Goal: Information Seeking & Learning: Check status

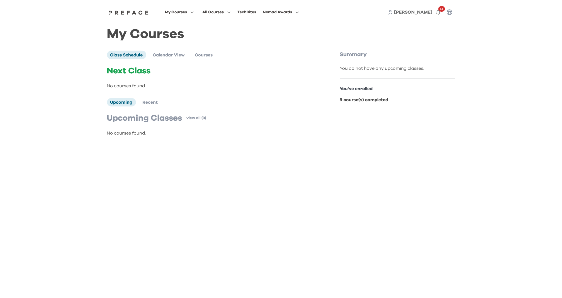
click at [373, 102] on b "9 course(s) completed" at bounding box center [364, 100] width 48 height 4
click at [438, 13] on icon "button" at bounding box center [438, 12] width 7 height 7
click at [413, 40] on div "You Linked Users View More ( 13 )" at bounding box center [397, 41] width 94 height 9
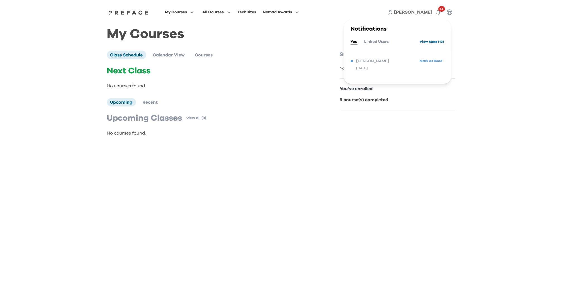
click at [419, 42] on link "View More ( 13 )" at bounding box center [431, 41] width 24 height 9
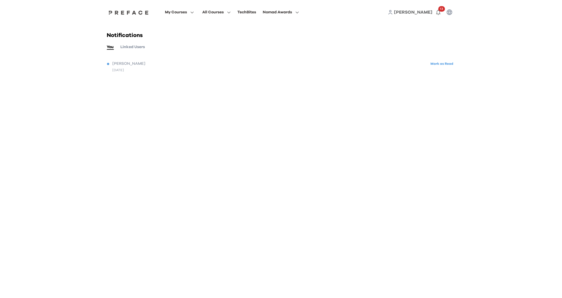
click at [132, 48] on button "Linked Users" at bounding box center [133, 47] width 24 height 6
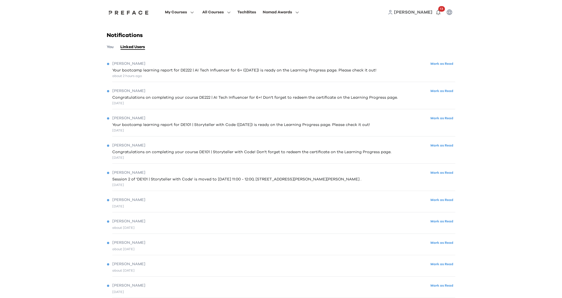
click at [116, 74] on div "about 2 hours ago" at bounding box center [244, 75] width 264 height 5
click at [118, 67] on div "Leah Mark as Read" at bounding box center [281, 64] width 348 height 8
click at [450, 65] on button "Mark as Read" at bounding box center [442, 64] width 26 height 8
click at [447, 90] on button "Mark as Read" at bounding box center [442, 90] width 26 height 8
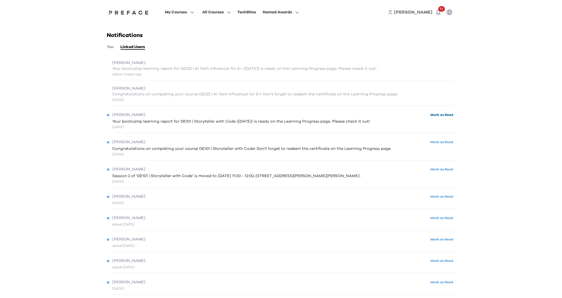
click at [445, 116] on button "Mark as Read" at bounding box center [442, 115] width 26 height 8
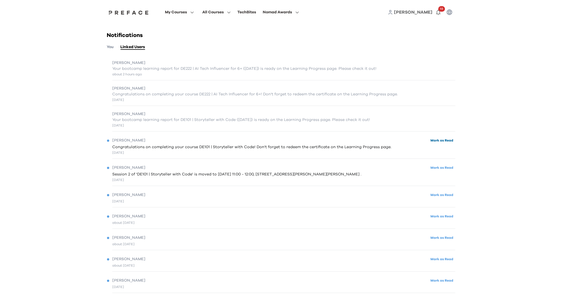
click at [443, 144] on button "Mark as Read" at bounding box center [442, 141] width 26 height 8
click at [445, 161] on div "Leah Mark as Read Session 2 of 'DE101 | Storyteller with Code' is moved to Wed,…" at bounding box center [281, 171] width 348 height 25
click at [444, 166] on button "Mark as Read" at bounding box center [442, 167] width 26 height 8
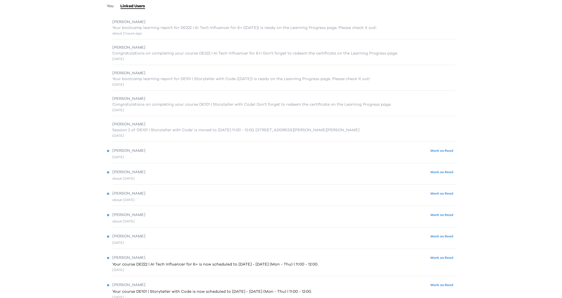
scroll to position [68, 0]
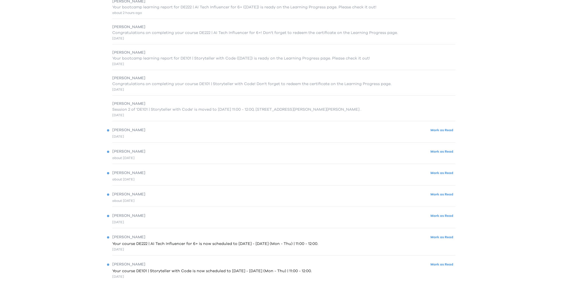
click at [433, 134] on div "19 days ago" at bounding box center [281, 136] width 348 height 5
click at [433, 152] on button "Mark as Read" at bounding box center [442, 152] width 26 height 8
click at [432, 176] on button "Mark as Read" at bounding box center [442, 174] width 26 height 8
click at [435, 132] on button "Mark as Read" at bounding box center [442, 132] width 26 height 8
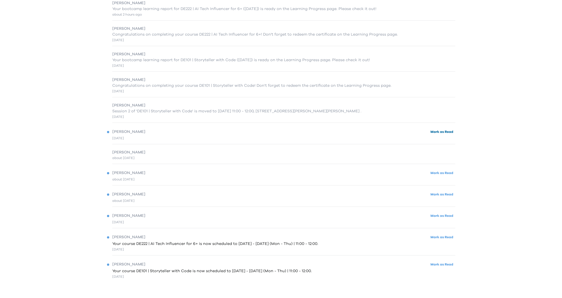
scroll to position [65, 0]
click at [434, 194] on button "Mark as Read" at bounding box center [442, 195] width 26 height 8
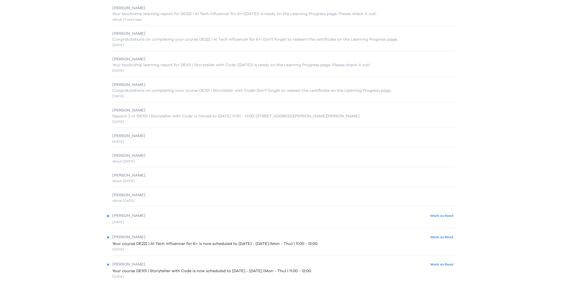
click at [442, 194] on div "Leah" at bounding box center [281, 196] width 348 height 6
click at [439, 266] on button "Mark as Read" at bounding box center [442, 265] width 26 height 8
click at [439, 237] on button "Mark as Read" at bounding box center [442, 238] width 26 height 8
click at [437, 238] on div "Leah Mark as Read" at bounding box center [281, 240] width 348 height 8
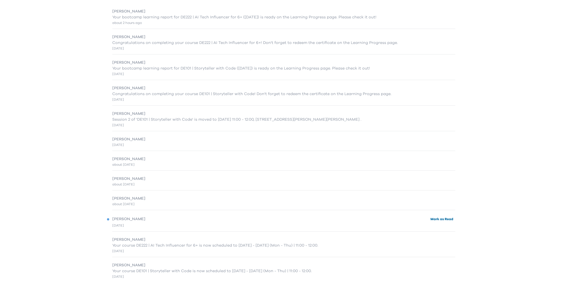
click at [435, 218] on button "Mark as Read" at bounding box center [442, 220] width 26 height 8
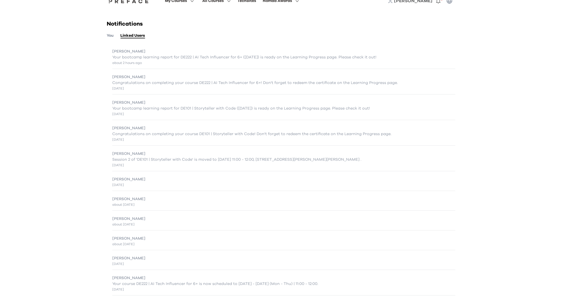
scroll to position [0, 0]
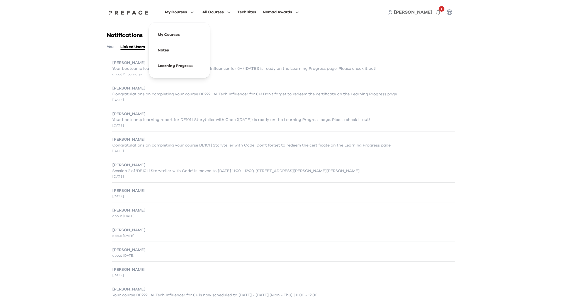
click at [177, 12] on span "My Courses" at bounding box center [176, 12] width 22 height 7
click at [171, 66] on span at bounding box center [179, 66] width 52 height 16
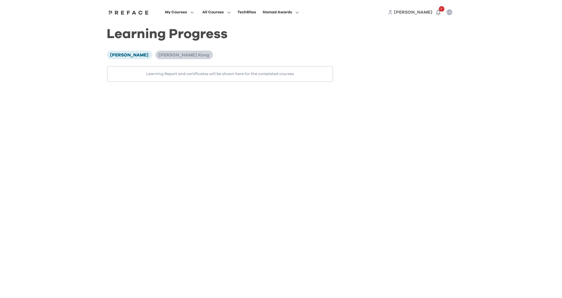
click at [159, 56] on span "[PERSON_NAME] Kong" at bounding box center [184, 55] width 51 height 4
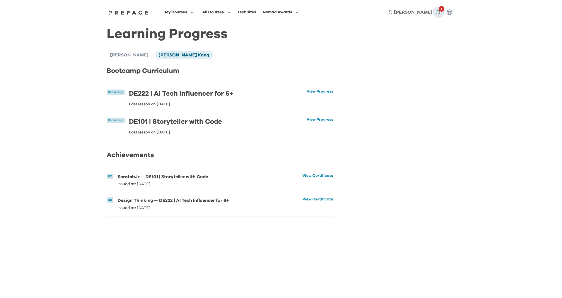
click at [436, 12] on icon "button" at bounding box center [438, 13] width 4 height 6
click at [472, 53] on div "My Courses All Courses TechBites Nomad Awards [PERSON_NAME] 1 Notifications You…" at bounding box center [281, 112] width 562 height 224
click at [318, 90] on link "View Progress" at bounding box center [319, 98] width 27 height 17
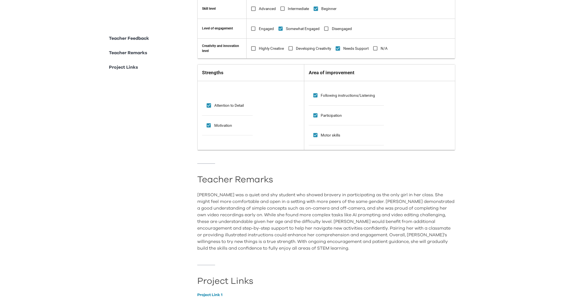
scroll to position [393, 0]
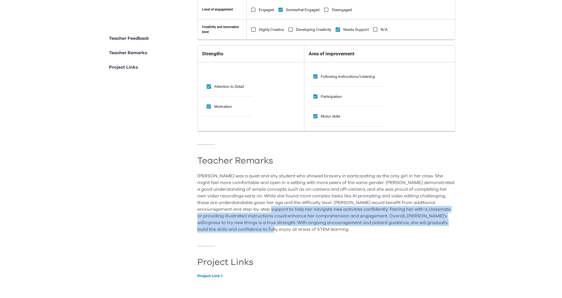
drag, startPoint x: 295, startPoint y: 202, endPoint x: 357, endPoint y: 224, distance: 65.7
click at [357, 224] on div "[PERSON_NAME] was a quiet and shy student who showed bravery in participating a…" at bounding box center [326, 203] width 258 height 60
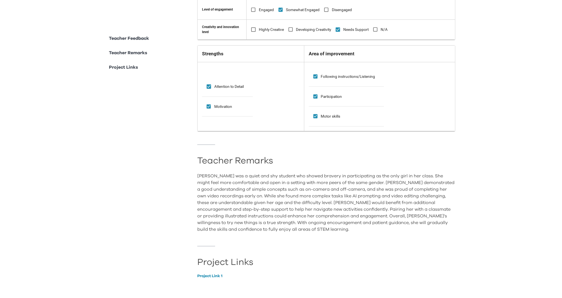
drag, startPoint x: 357, startPoint y: 224, endPoint x: 345, endPoint y: 232, distance: 14.5
click at [345, 232] on div "Teacher Feedback Learning progress Excellent Progress Good Progress Satisfactor…" at bounding box center [326, 109] width 258 height 366
click at [206, 274] on link "Project Link 1" at bounding box center [326, 276] width 258 height 4
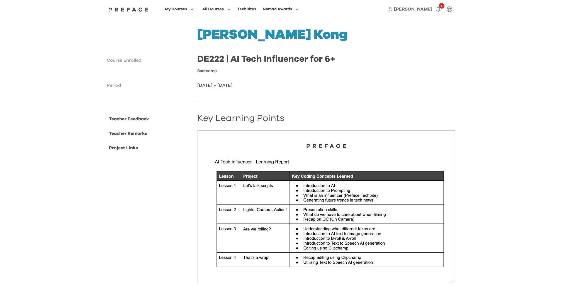
scroll to position [0, 0]
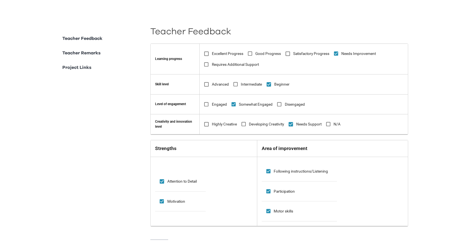
scroll to position [291, 0]
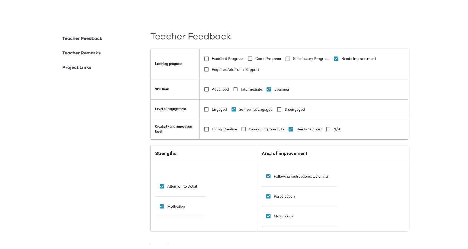
click at [420, 137] on div "**********" at bounding box center [234, 53] width 468 height 688
drag, startPoint x: 440, startPoint y: 42, endPoint x: 437, endPoint y: 43, distance: 3.2
click at [440, 42] on div "**********" at bounding box center [234, 53] width 468 height 688
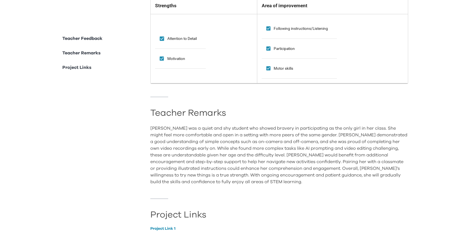
scroll to position [443, 0]
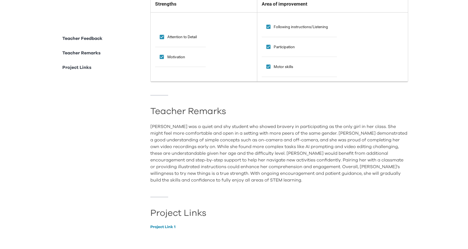
click at [293, 41] on label "Participation" at bounding box center [279, 46] width 32 height 11
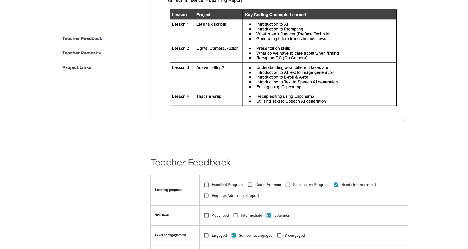
scroll to position [0, 0]
